Goal: Task Accomplishment & Management: Use online tool/utility

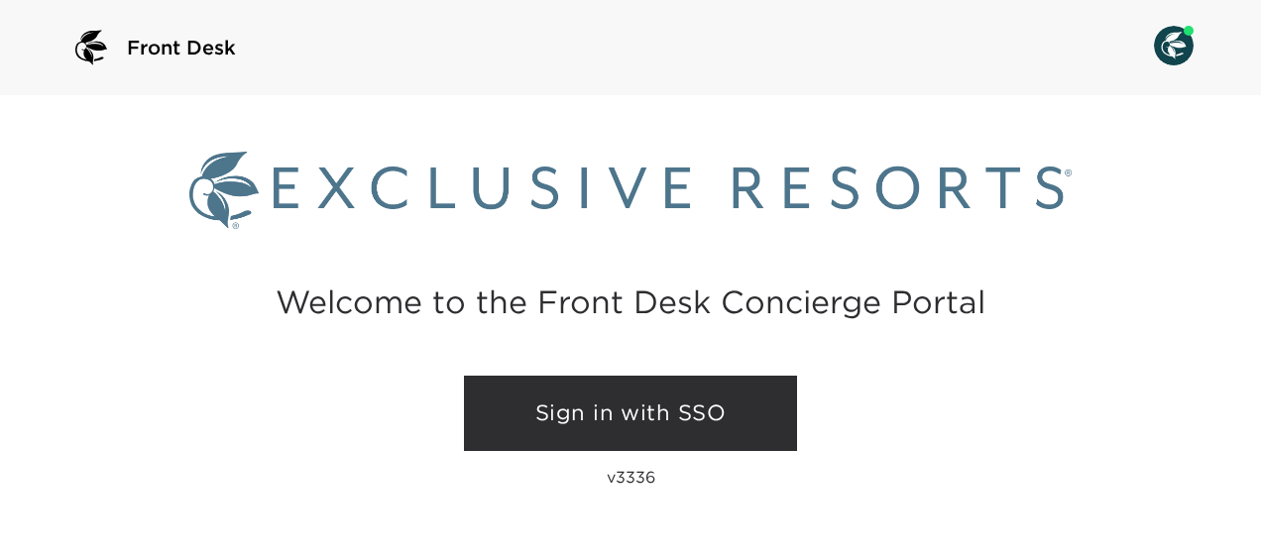
click at [695, 411] on link "Sign in with SSO" at bounding box center [630, 413] width 333 height 75
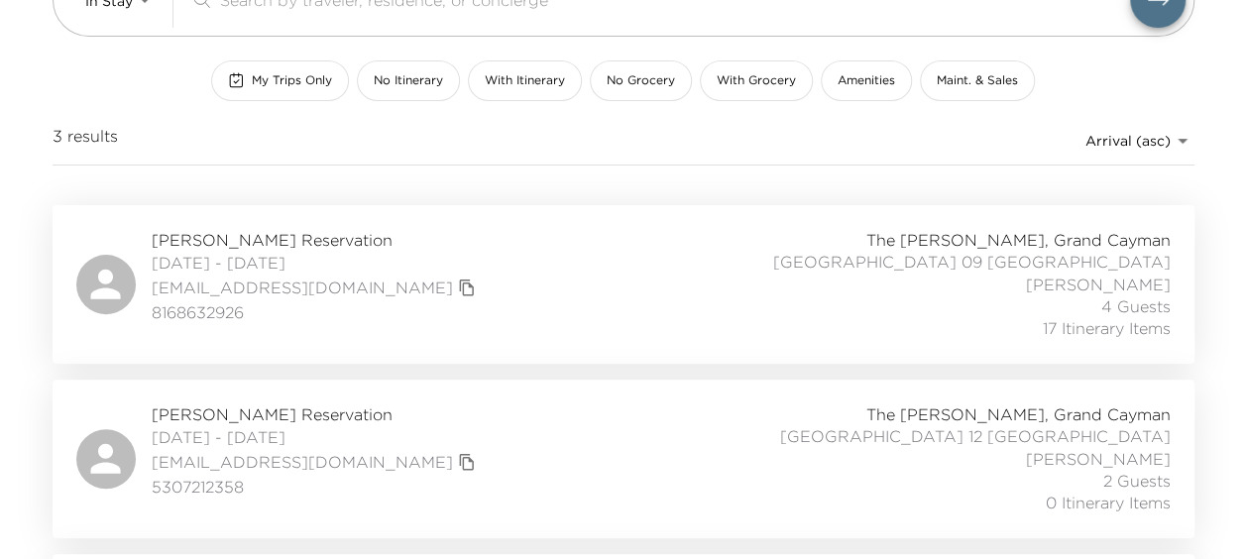
scroll to position [363, 0]
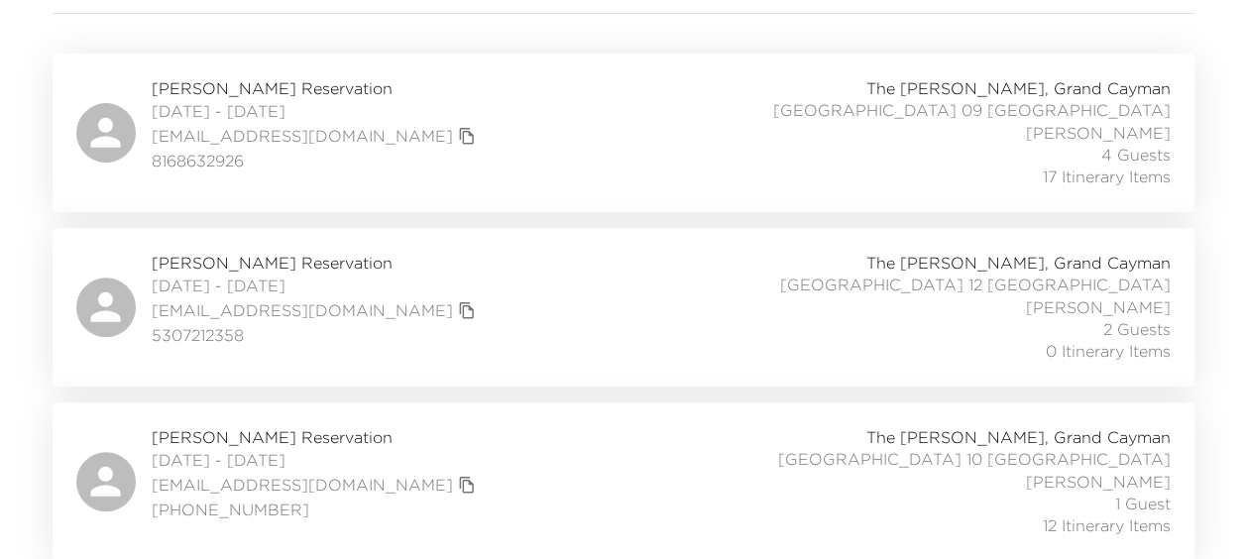
click at [268, 436] on span "Christopher Bloise Reservation" at bounding box center [316, 437] width 329 height 22
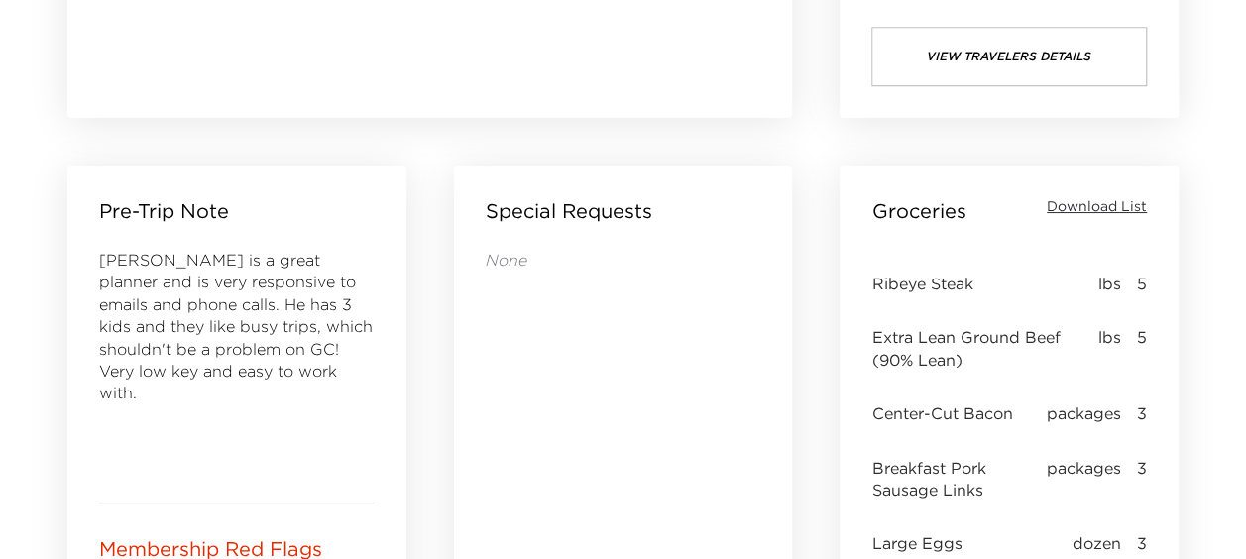
scroll to position [819, 0]
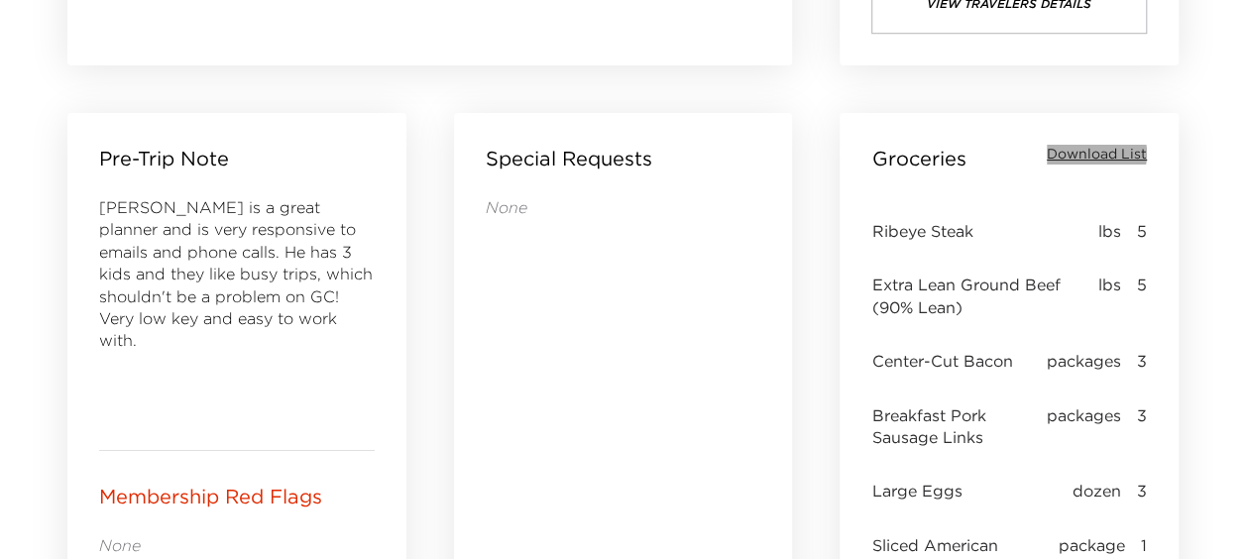
click at [1092, 153] on span "Download List" at bounding box center [1097, 155] width 100 height 20
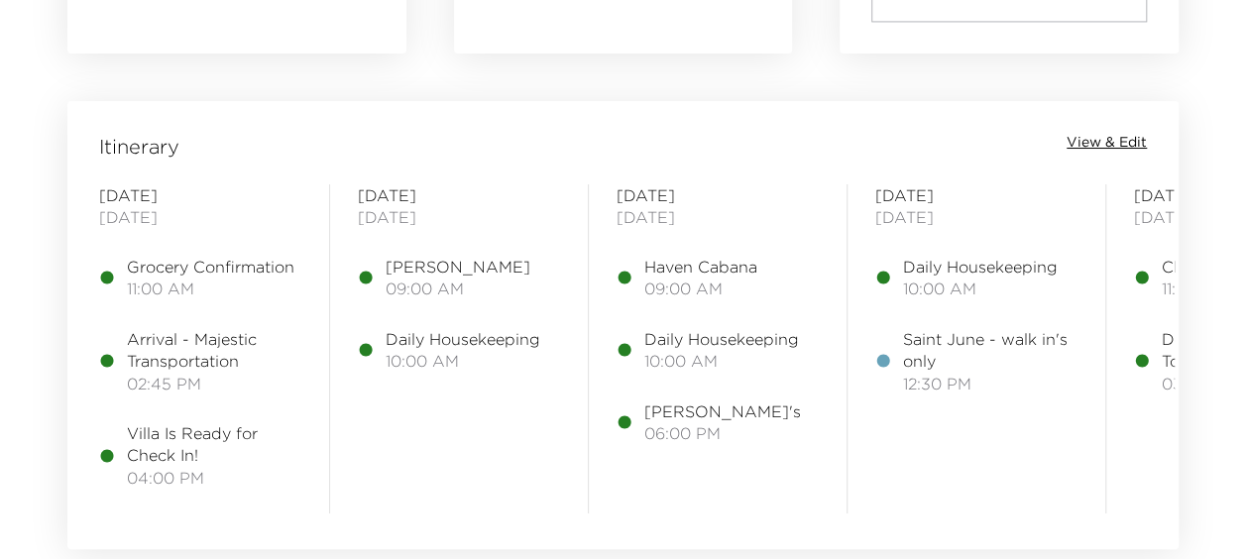
scroll to position [1576, 0]
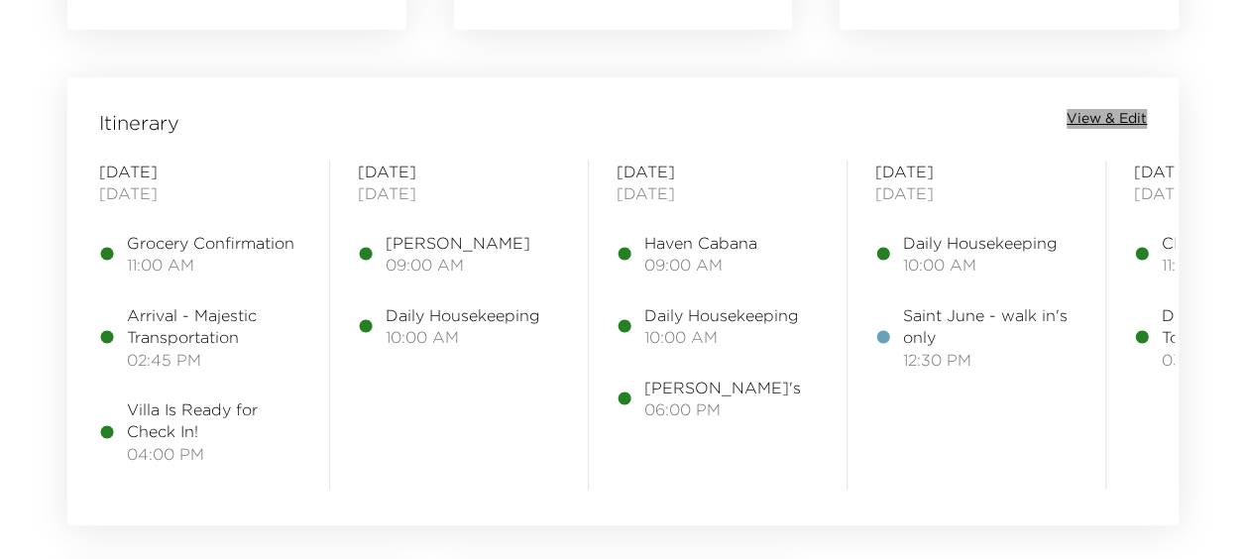
click at [1105, 113] on span "View & Edit" at bounding box center [1107, 119] width 80 height 20
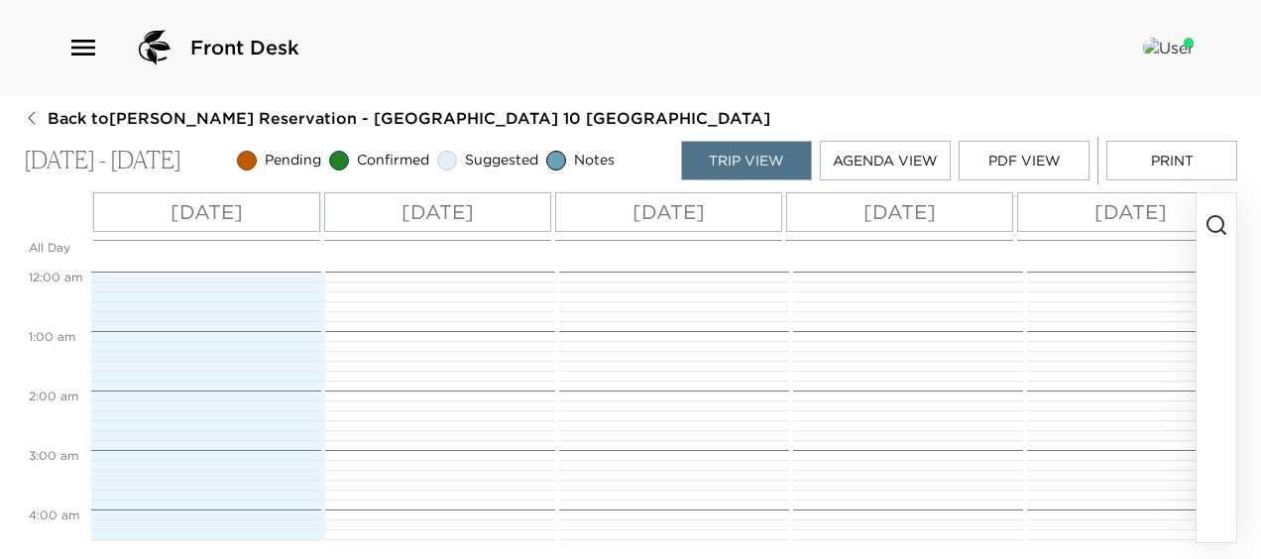
scroll to position [535, 0]
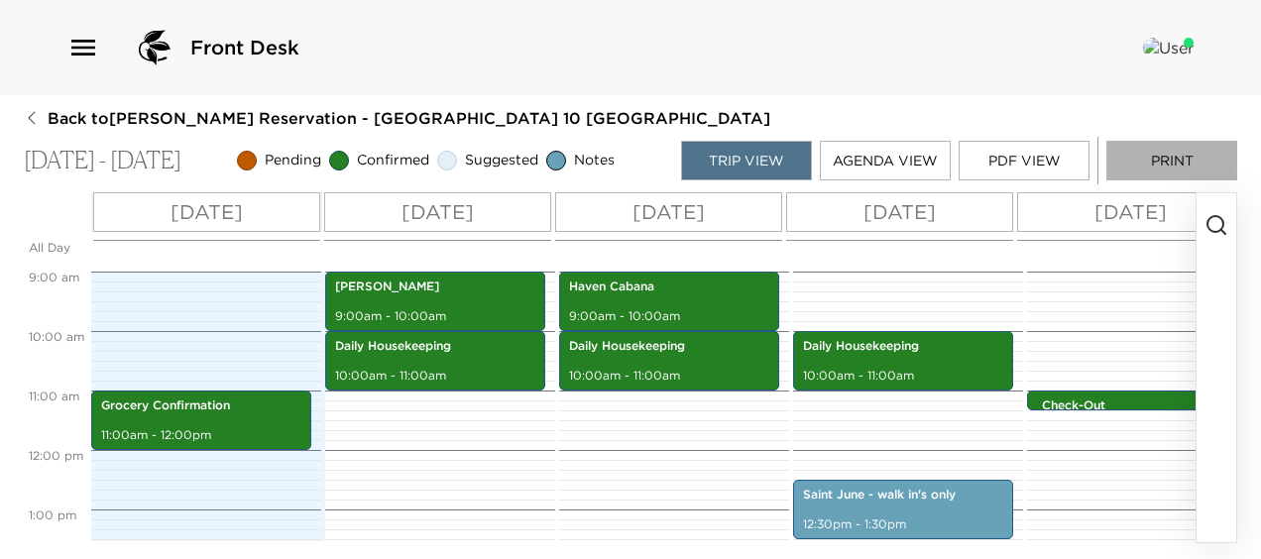
click at [1170, 157] on button "Print" at bounding box center [1171, 161] width 131 height 40
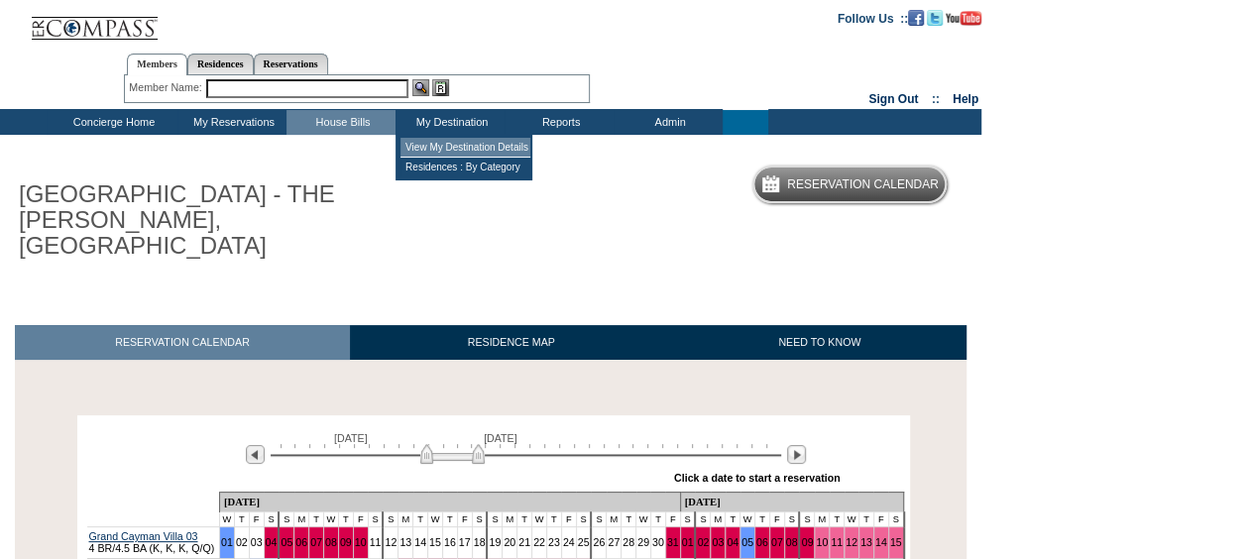
click at [433, 152] on td "View My Destination Details" at bounding box center [466, 148] width 130 height 20
